Goal: Information Seeking & Learning: Understand process/instructions

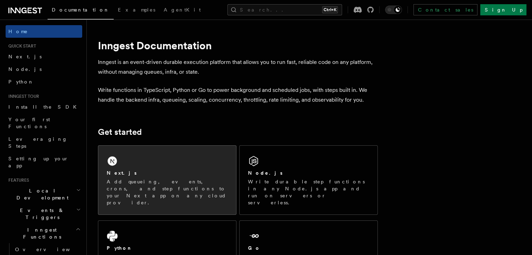
click at [199, 148] on div "Next.js Add queueing, events, crons, and step functions to your Next app on any…" at bounding box center [167, 180] width 138 height 69
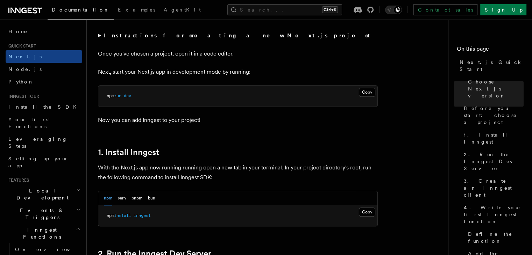
scroll to position [270, 0]
click at [367, 95] on button "Copy Copied" at bounding box center [367, 92] width 16 height 9
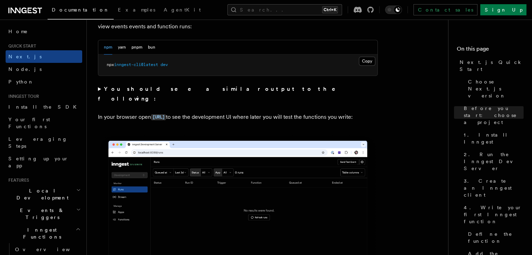
scroll to position [523, 0]
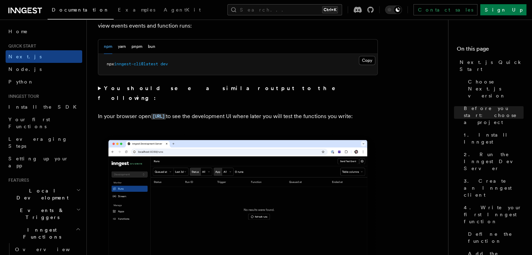
drag, startPoint x: 208, startPoint y: 115, endPoint x: 187, endPoint y: 119, distance: 20.6
click at [187, 119] on p "In your browser open http://localhost:8288 to see the development UI where late…" at bounding box center [238, 117] width 280 height 10
click at [166, 114] on code "http://localhost:8288" at bounding box center [158, 117] width 15 height 6
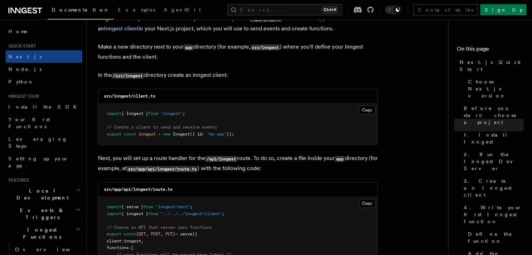
scroll to position [856, 0]
click at [368, 110] on button "Copy Copied" at bounding box center [367, 109] width 16 height 9
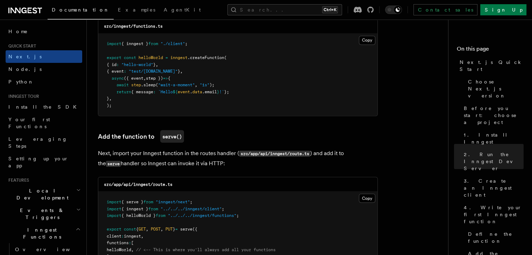
scroll to position [1277, 0]
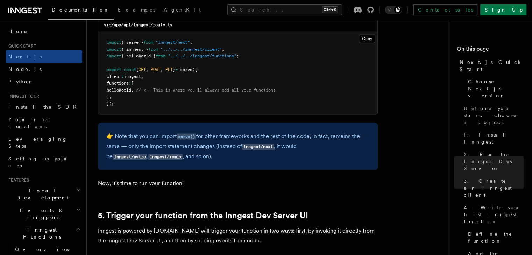
scroll to position [1438, 0]
